Goal: Task Accomplishment & Management: Complete application form

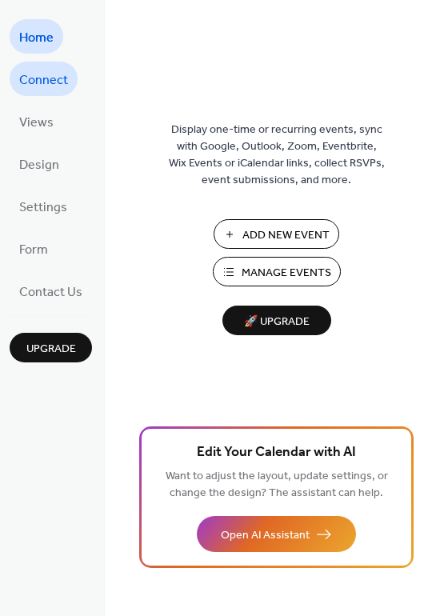
click at [40, 78] on span "Connect" at bounding box center [43, 80] width 49 height 25
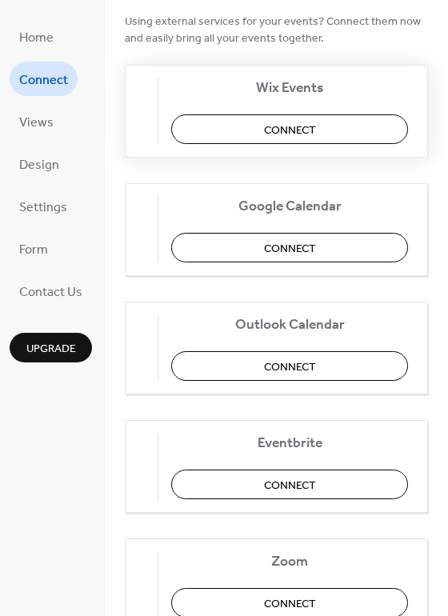
scroll to position [168, 0]
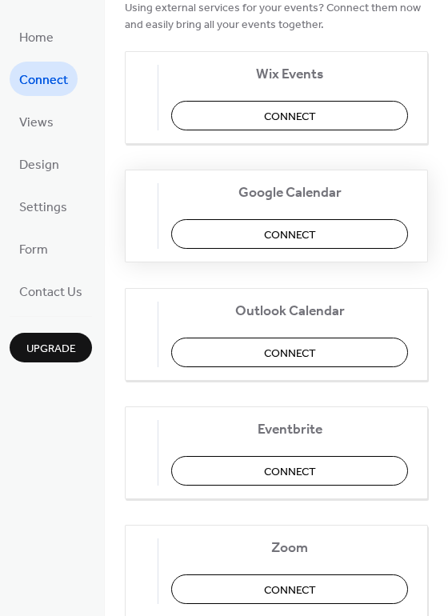
click at [316, 235] on span "Connect" at bounding box center [290, 234] width 52 height 17
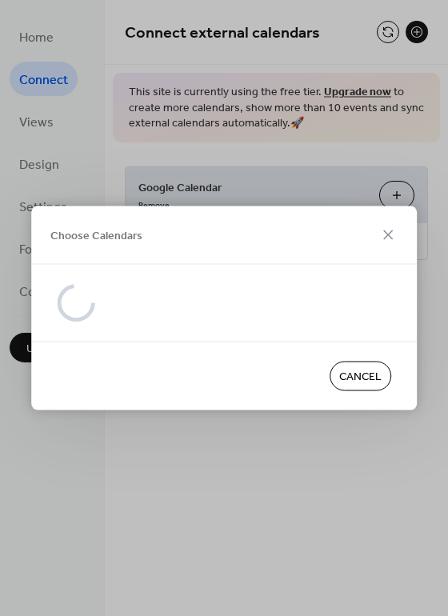
scroll to position [0, 0]
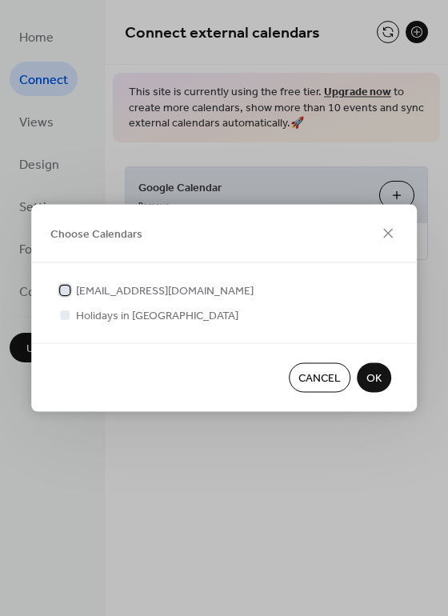
click at [143, 292] on span "[EMAIL_ADDRESS][DOMAIN_NAME]" at bounding box center [165, 291] width 178 height 17
click at [374, 375] on span "OK" at bounding box center [374, 379] width 15 height 17
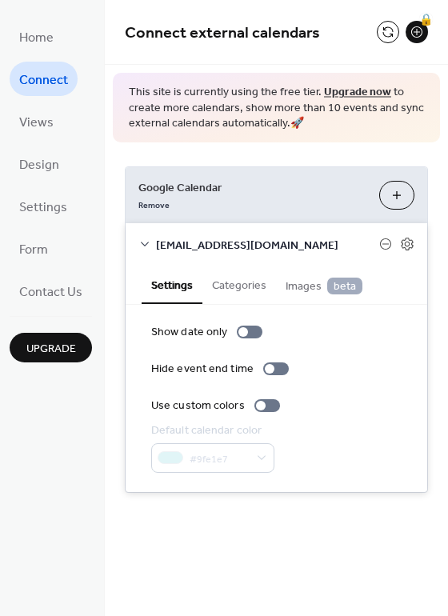
click at [393, 198] on button "Choose Calendars" at bounding box center [396, 195] width 35 height 29
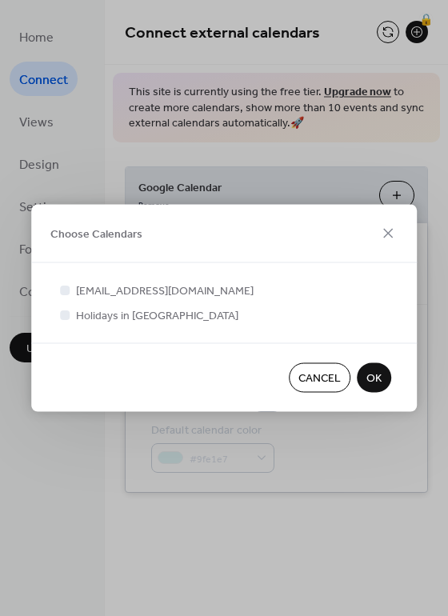
click at [373, 372] on span "OK" at bounding box center [374, 379] width 15 height 17
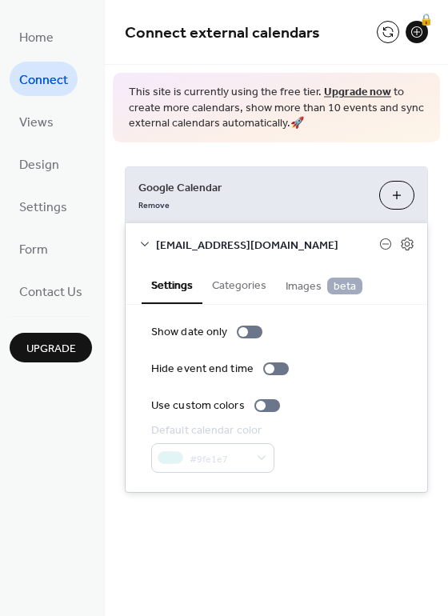
click at [146, 242] on icon at bounding box center [144, 244] width 13 height 13
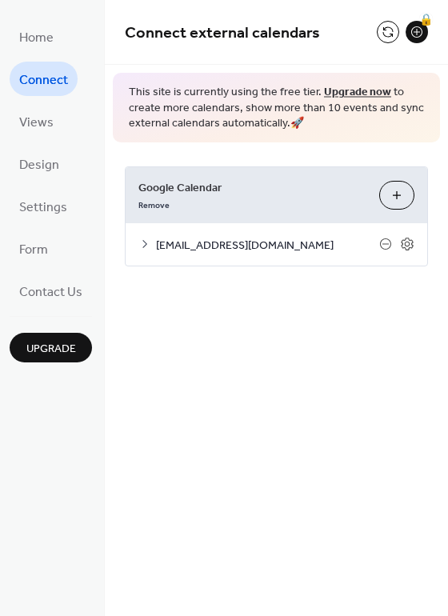
click at [146, 242] on icon at bounding box center [144, 244] width 13 height 13
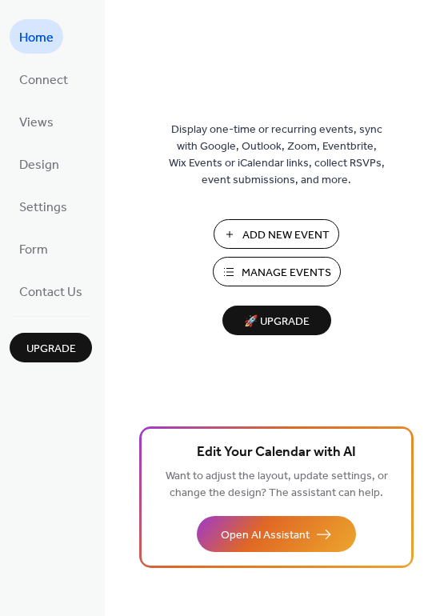
click at [287, 230] on span "Add New Event" at bounding box center [285, 235] width 87 height 17
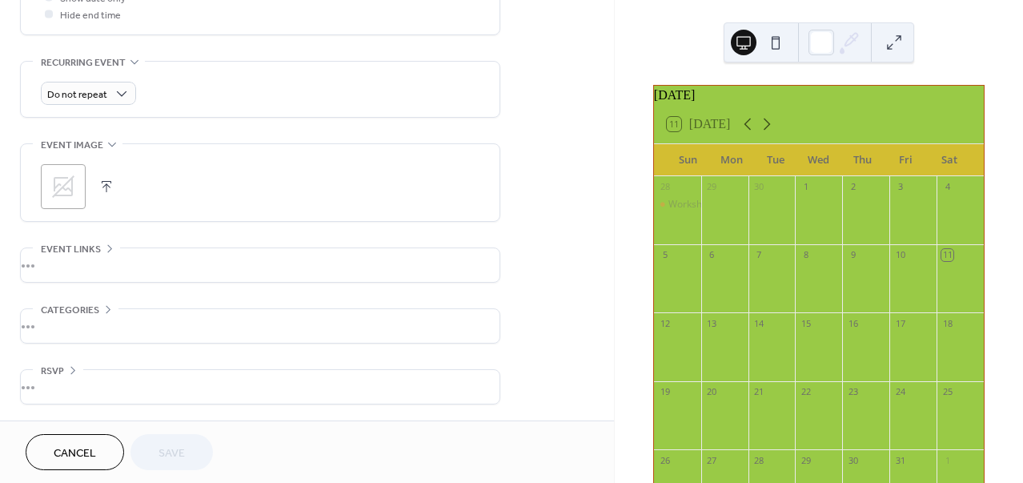
scroll to position [653, 0]
click at [49, 261] on div "•••" at bounding box center [260, 265] width 479 height 34
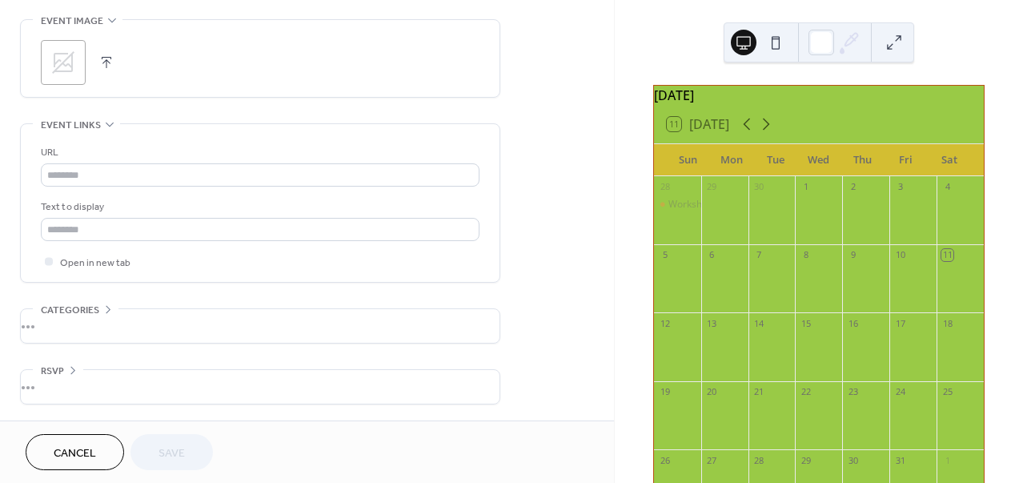
scroll to position [780, 0]
